Goal: Transaction & Acquisition: Purchase product/service

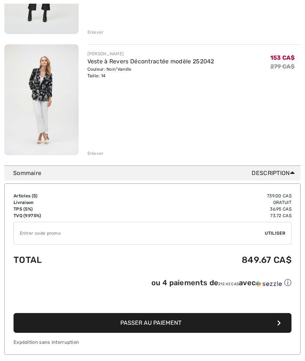
scroll to position [555, 0]
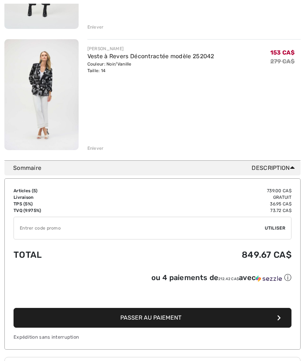
click at [42, 233] on input "TEXT" at bounding box center [139, 228] width 251 height 22
type input "SALEAVENUE"
click at [275, 234] on div "✔ Utiliser Enlever" at bounding box center [153, 228] width 278 height 23
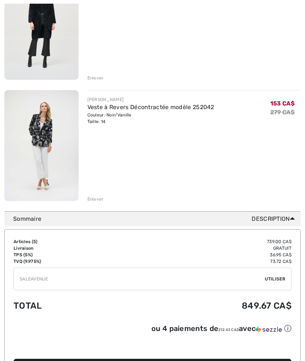
scroll to position [504, 0]
click at [280, 283] on div "✔ Utiliser Enlever" at bounding box center [153, 279] width 278 height 23
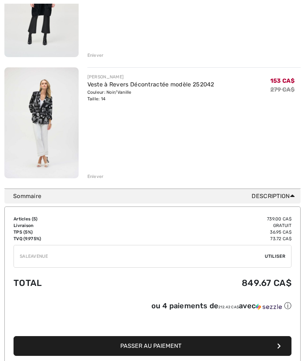
scroll to position [527, 0]
click at [274, 262] on div "✔ Utiliser Enlever" at bounding box center [153, 256] width 278 height 23
click at [274, 260] on span "Utiliser" at bounding box center [275, 256] width 21 height 7
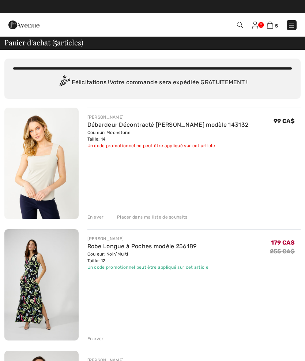
scroll to position [0, 0]
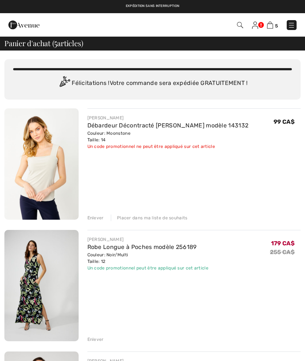
click at [97, 219] on div "Enlever" at bounding box center [96, 218] width 16 height 7
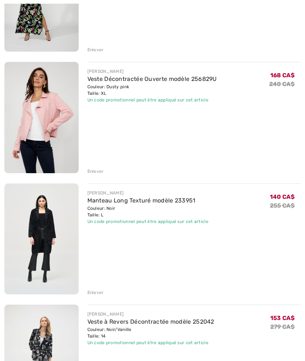
scroll to position [168, 0]
click at [101, 296] on div "FRANK LYMAN Robe Longue à Poches modèle 256189 Couleur: Noir/Multi Taille: 12 V…" at bounding box center [152, 178] width 297 height 477
click at [97, 296] on div "Enlever" at bounding box center [96, 292] width 16 height 7
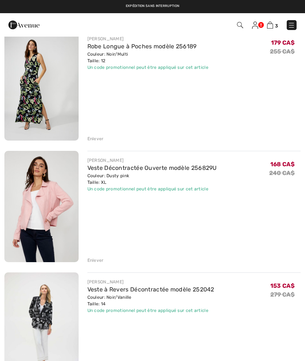
scroll to position [78, 0]
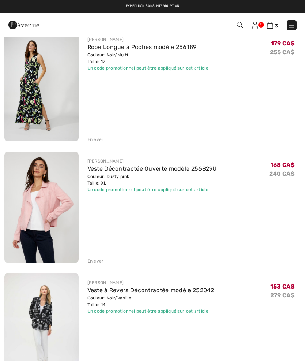
click at [160, 167] on link "Veste Décontractée Ouverte modèle 256829U" at bounding box center [153, 168] width 130 height 7
click at [55, 218] on img at bounding box center [41, 207] width 74 height 111
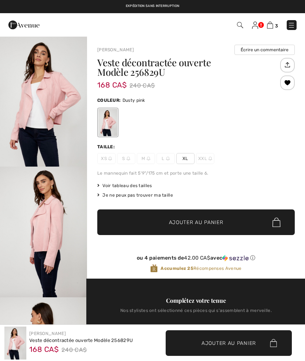
checkbox input "true"
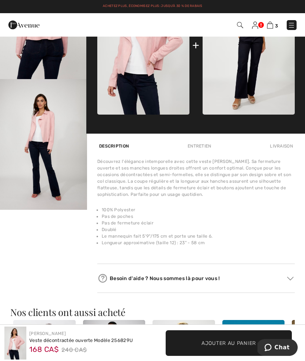
scroll to position [348, 0]
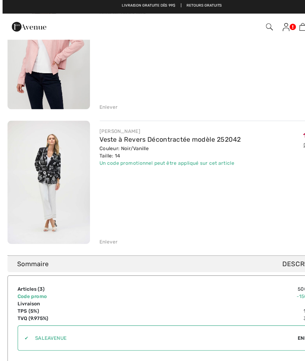
scroll to position [241, 0]
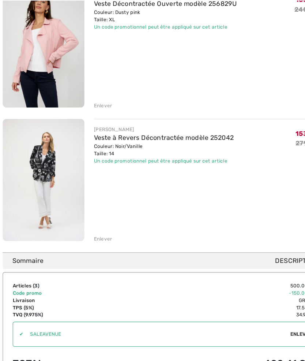
click at [96, 127] on link "Veste à Revers Décontractée modèle 252042" at bounding box center [151, 128] width 127 height 7
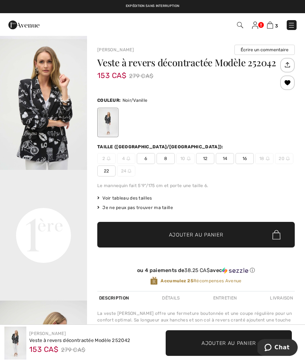
scroll to position [134, 0]
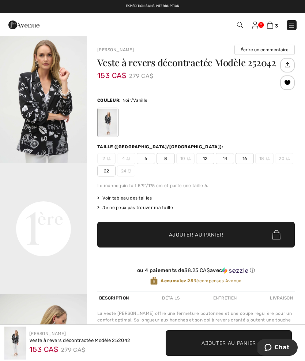
click at [37, 207] on video "Your browser does not support the video tag." at bounding box center [43, 185] width 87 height 44
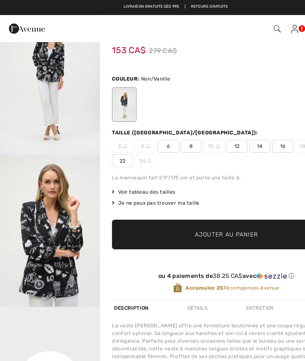
scroll to position [0, 0]
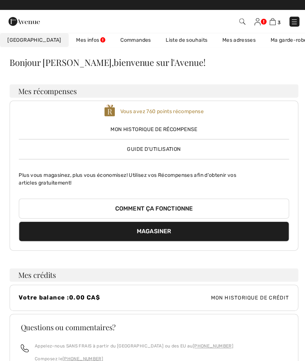
click at [289, 24] on img at bounding box center [291, 24] width 7 height 7
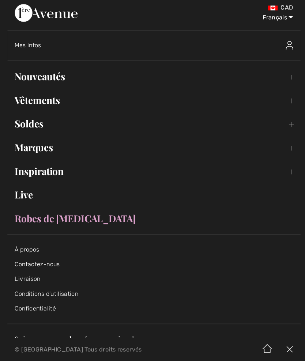
click at [36, 120] on link "Soldes Toggle submenu" at bounding box center [152, 126] width 291 height 16
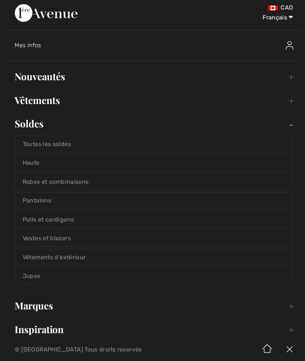
click at [41, 201] on link "Pantalons" at bounding box center [152, 202] width 275 height 16
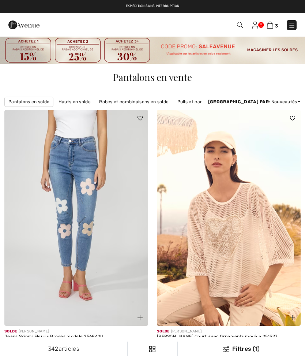
checkbox input "true"
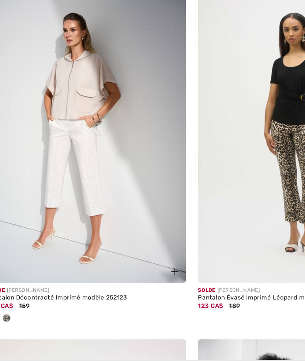
scroll to position [3193, 0]
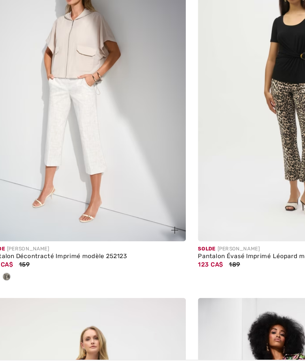
click at [22, 260] on div "Pantalon Décontracté Imprimé modèle 252123" at bounding box center [76, 262] width 144 height 5
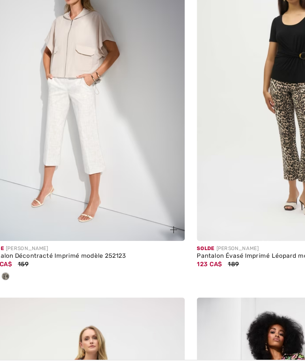
scroll to position [3194, 0]
click at [44, 107] on img at bounding box center [76, 143] width 144 height 216
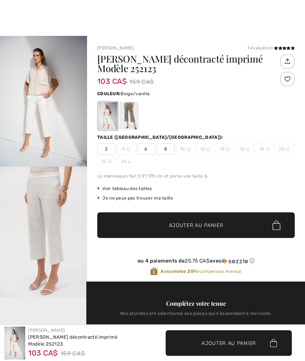
checkbox input "true"
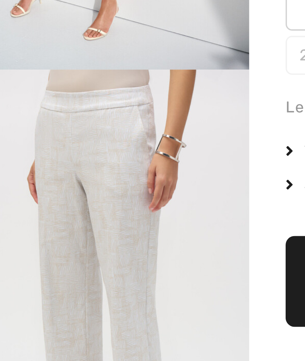
scroll to position [1, 0]
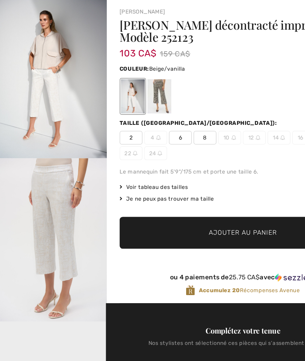
click at [126, 83] on div at bounding box center [129, 84] width 19 height 27
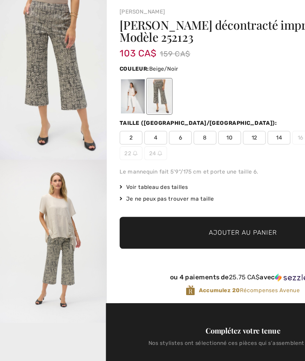
scroll to position [0, 0]
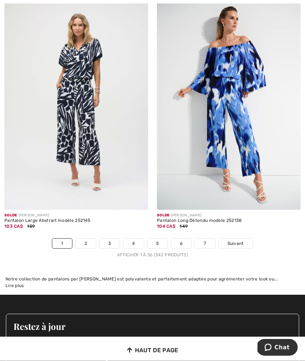
scroll to position [4497, 0]
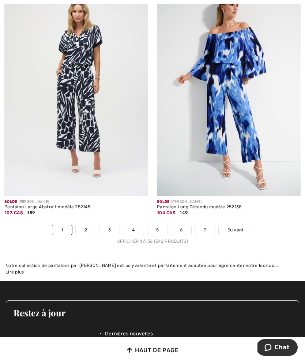
click at [82, 226] on link "2" at bounding box center [86, 230] width 20 height 10
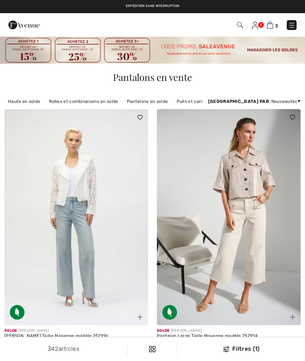
checkbox input "true"
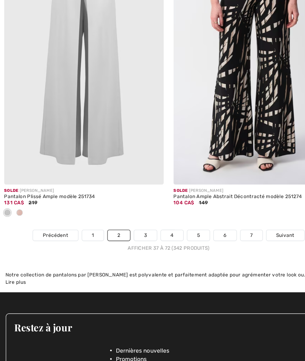
scroll to position [4549, 0]
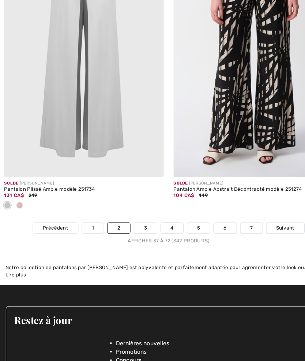
click at [130, 208] on link "3" at bounding box center [132, 213] width 20 height 10
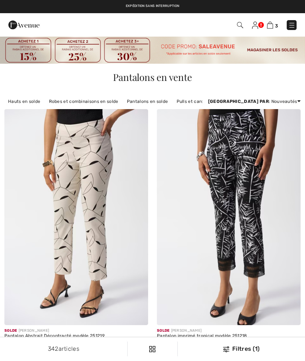
checkbox input "true"
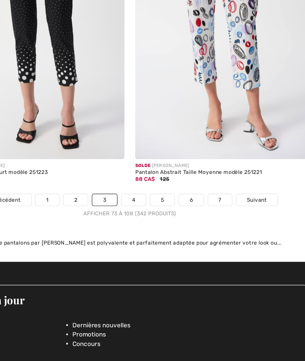
scroll to position [4491, 0]
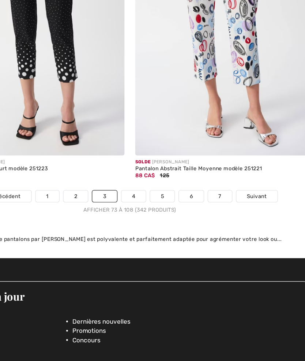
click at [146, 194] on link "4" at bounding box center [156, 199] width 20 height 10
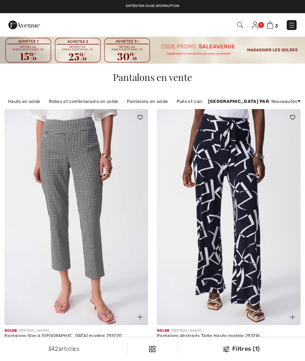
checkbox input "true"
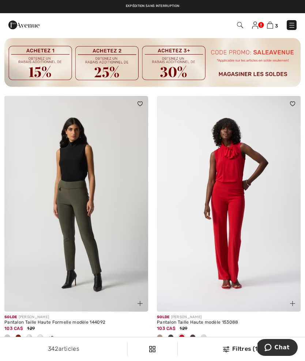
scroll to position [1576, 0]
click at [273, 22] on img at bounding box center [270, 25] width 6 height 7
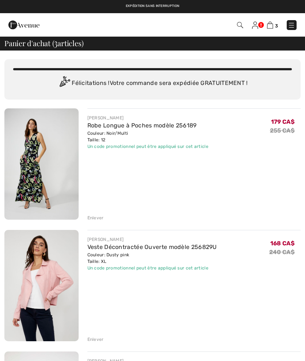
checkbox input "true"
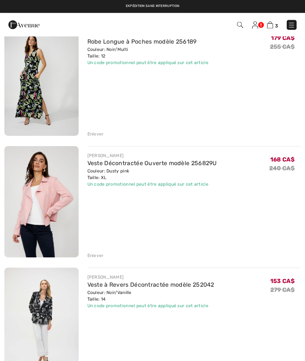
scroll to position [59, 0]
